Goal: Transaction & Acquisition: Purchase product/service

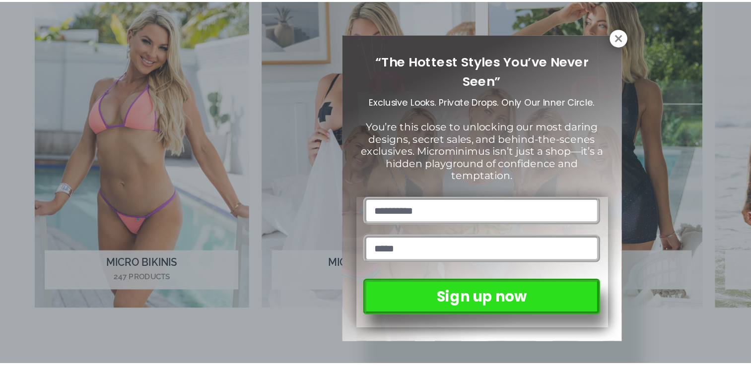
scroll to position [503, 0]
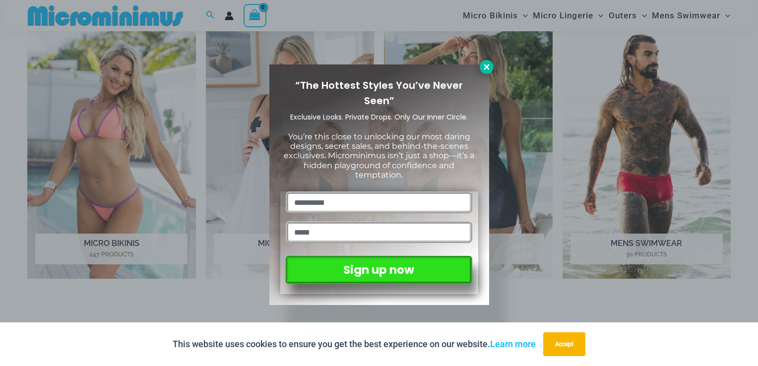
click at [484, 66] on icon at bounding box center [486, 67] width 9 height 9
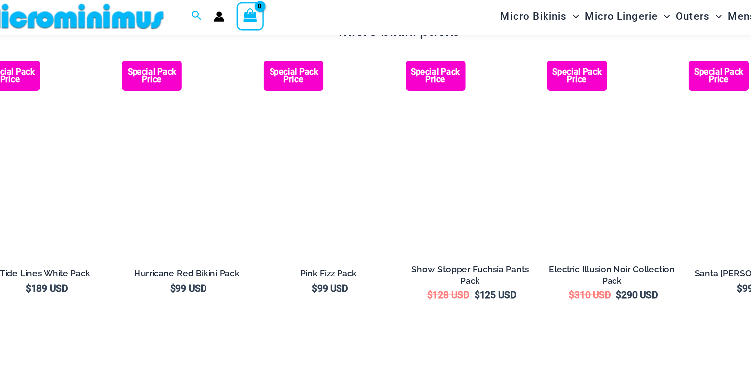
scroll to position [1440, 0]
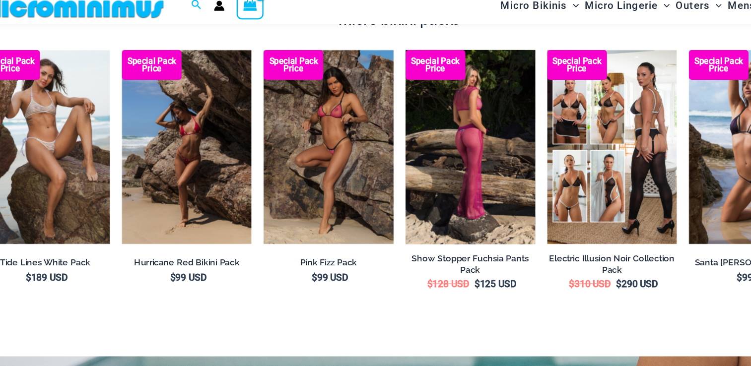
click at [438, 139] on img at bounding box center [435, 134] width 108 height 162
click at [415, 145] on img at bounding box center [435, 134] width 108 height 162
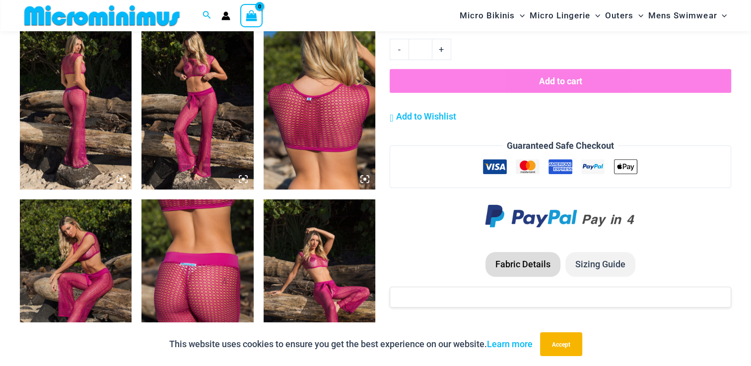
scroll to position [612, 0]
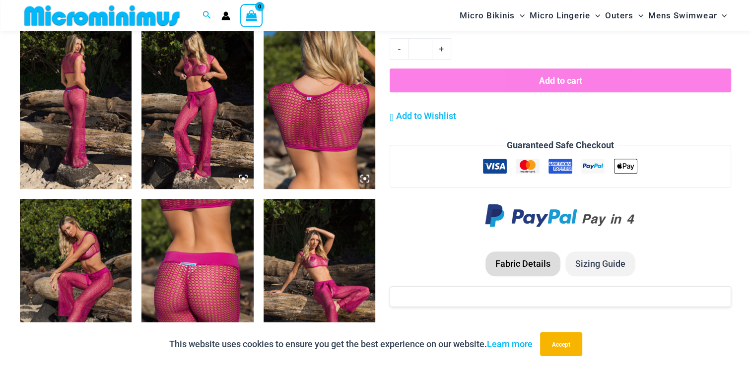
click at [80, 139] on img at bounding box center [76, 105] width 112 height 168
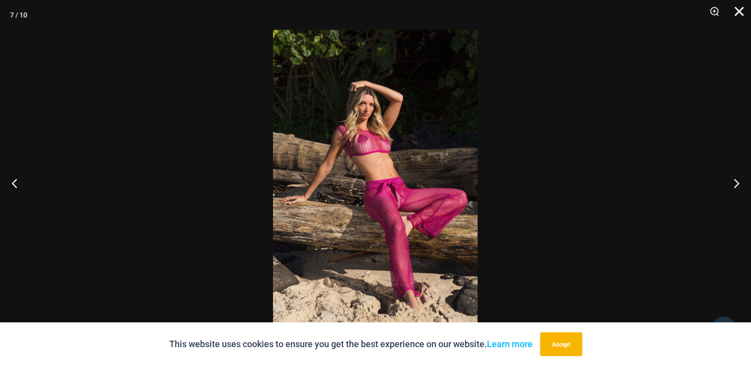
click at [739, 15] on button "Close" at bounding box center [735, 15] width 25 height 30
